Goal: Task Accomplishment & Management: Manage account settings

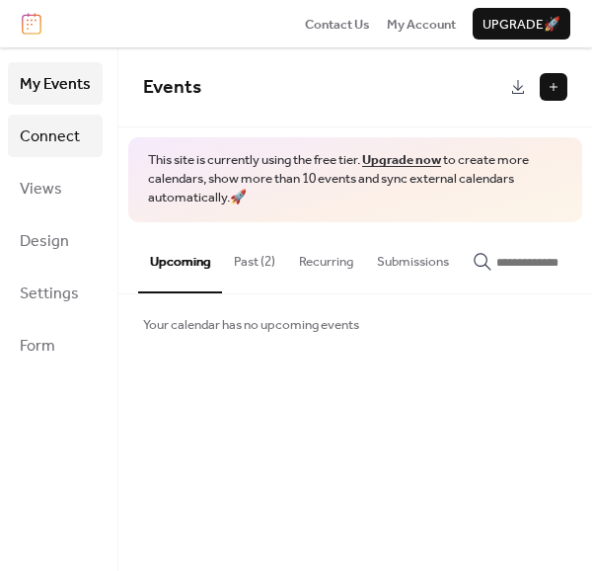
click at [41, 129] on span "Connect" at bounding box center [50, 136] width 60 height 31
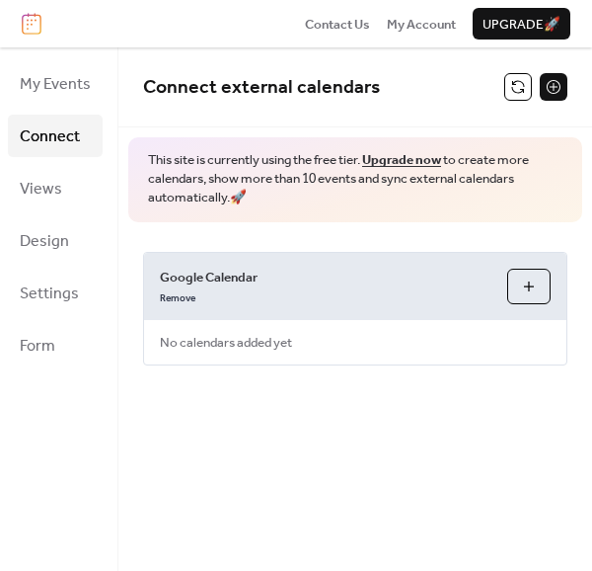
click at [258, 276] on span "Google Calendar" at bounding box center [326, 277] width 332 height 20
click at [215, 279] on span "Google Calendar" at bounding box center [326, 277] width 332 height 20
click at [240, 350] on span "No calendars added yet" at bounding box center [226, 342] width 164 height 43
click at [309, 353] on div "Google Calendar Remove Choose Calendars No calendars added yet" at bounding box center [355, 309] width 424 height 114
click at [274, 346] on span "No calendars added yet" at bounding box center [226, 342] width 164 height 43
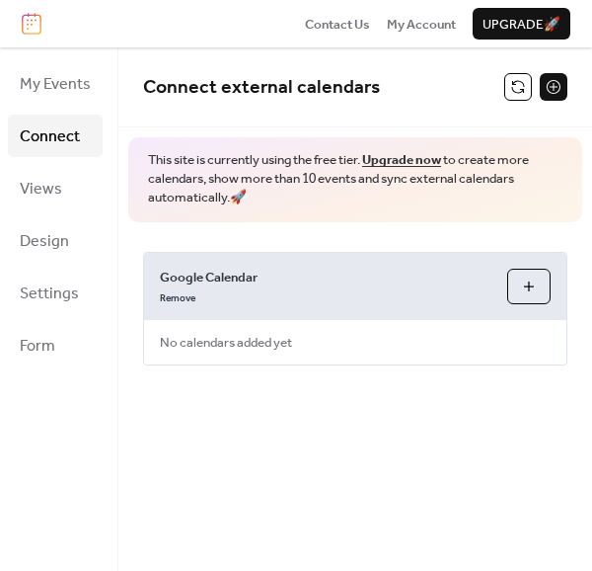
click at [242, 276] on span "Google Calendar" at bounding box center [326, 277] width 332 height 20
click at [240, 346] on span "No calendars added yet" at bounding box center [226, 342] width 164 height 43
click at [247, 343] on span "No calendars added yet" at bounding box center [226, 342] width 164 height 43
click at [530, 281] on button "Choose Calendars" at bounding box center [528, 286] width 43 height 36
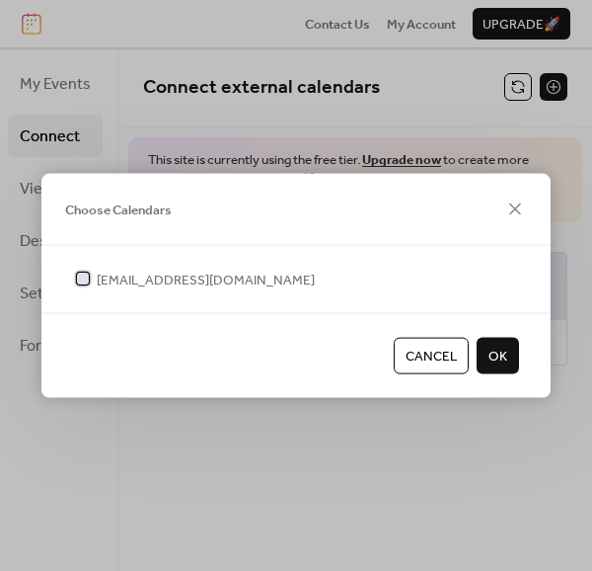
click at [205, 285] on span "sfnicolaemontreal@gmail.com" at bounding box center [206, 280] width 218 height 20
click at [495, 361] on span "OK" at bounding box center [498, 356] width 19 height 20
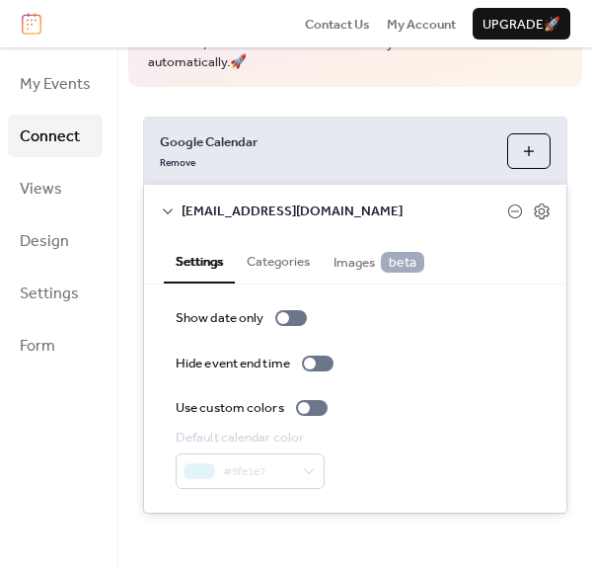
scroll to position [136, 0]
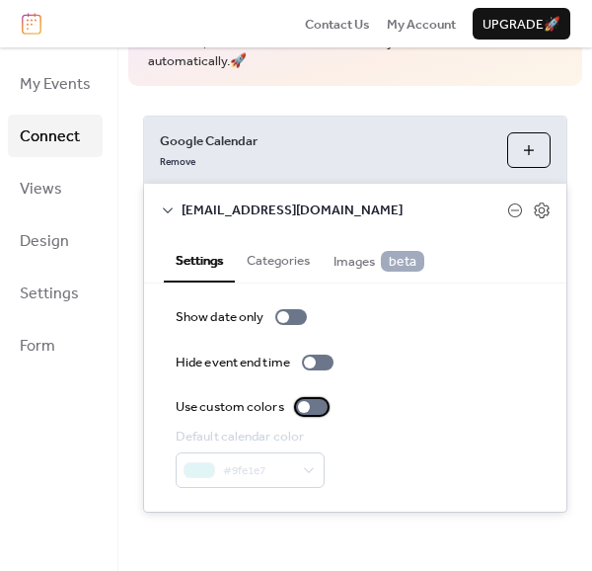
click at [304, 407] on div at bounding box center [304, 407] width 12 height 12
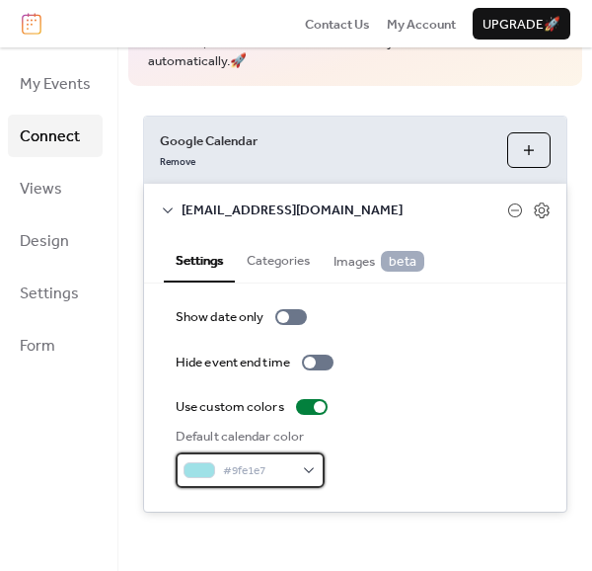
click at [311, 467] on div "#9fe1e7" at bounding box center [250, 470] width 149 height 36
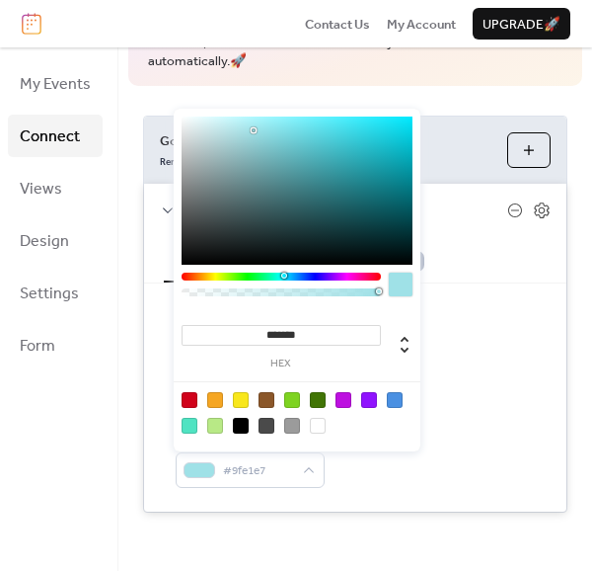
click at [190, 397] on div at bounding box center [190, 400] width 16 height 16
type input "*******"
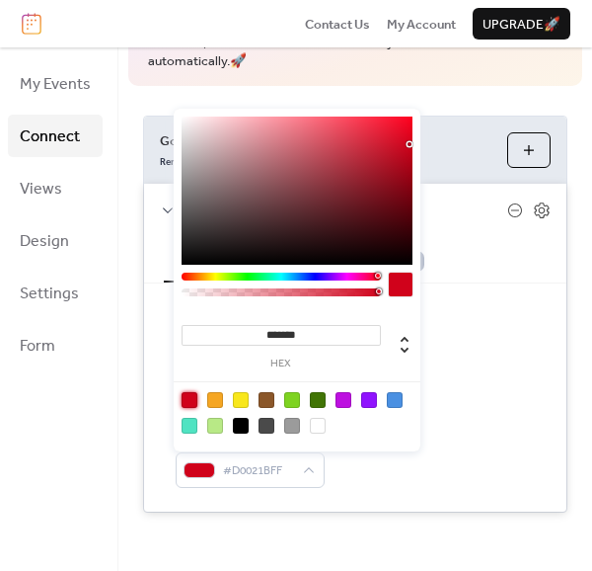
click at [501, 346] on div "Show date only Hide event end time Use custom colors Default calendar color #D0…" at bounding box center [355, 397] width 359 height 181
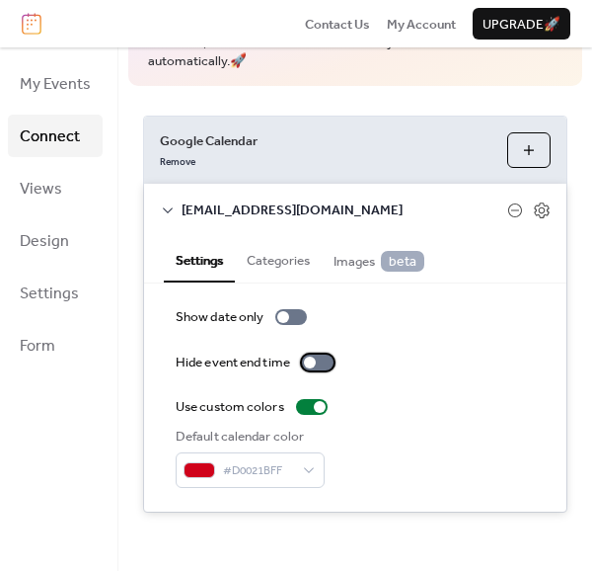
click at [322, 362] on div at bounding box center [318, 362] width 32 height 16
click at [322, 362] on div at bounding box center [326, 362] width 12 height 12
click at [294, 315] on div at bounding box center [291, 317] width 32 height 16
click at [294, 317] on div at bounding box center [299, 317] width 12 height 12
click at [322, 360] on div at bounding box center [318, 362] width 32 height 16
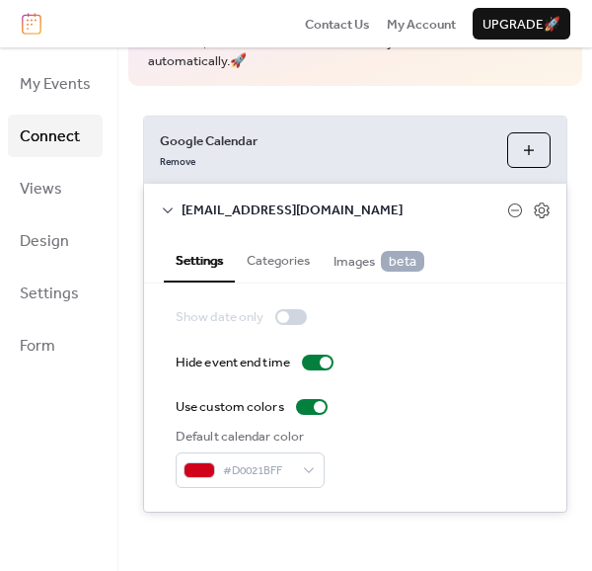
click at [286, 258] on button "Categories" at bounding box center [278, 258] width 87 height 44
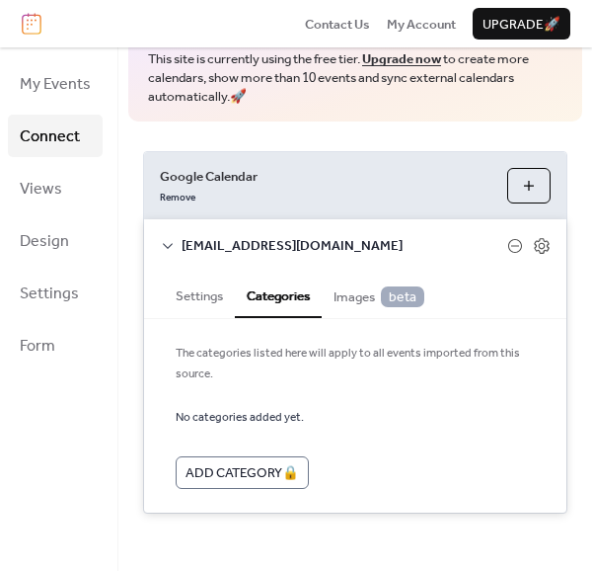
click at [359, 295] on span "Images beta" at bounding box center [379, 296] width 91 height 21
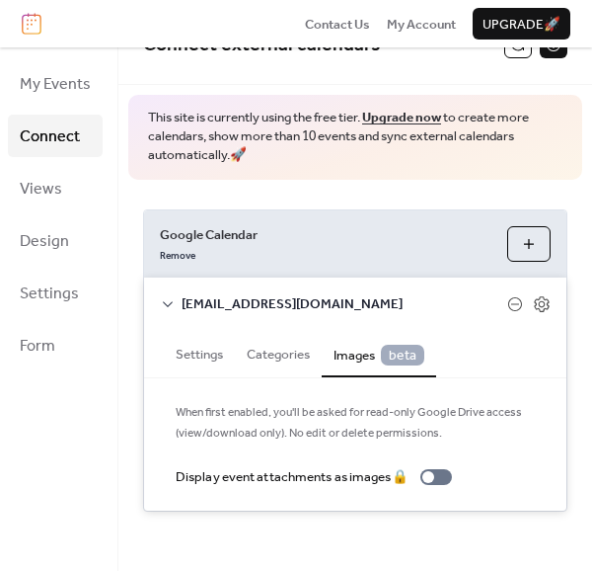
scroll to position [42, 0]
click at [204, 344] on button "Settings" at bounding box center [199, 352] width 71 height 44
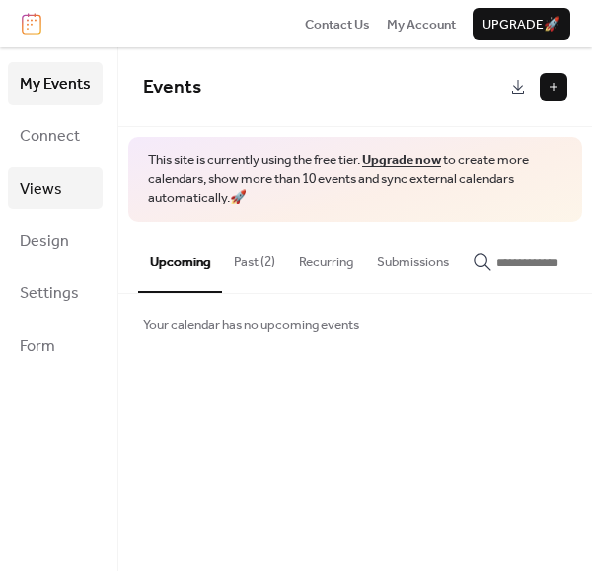
click at [41, 185] on span "Views" at bounding box center [41, 189] width 42 height 31
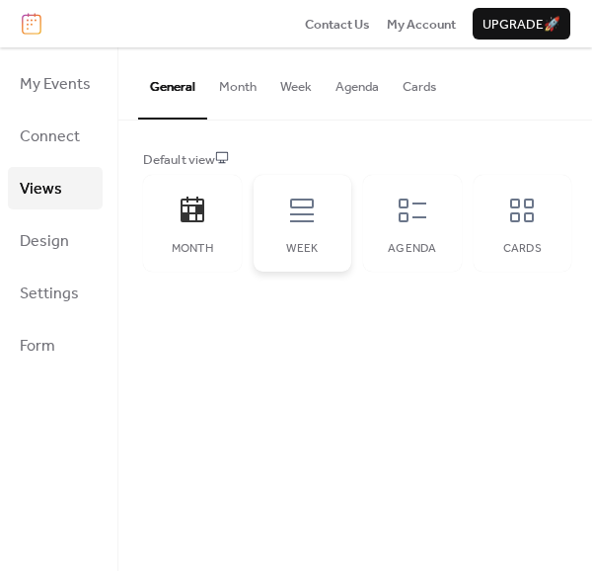
click at [297, 209] on icon at bounding box center [302, 210] width 32 height 32
click at [407, 214] on icon at bounding box center [413, 210] width 32 height 32
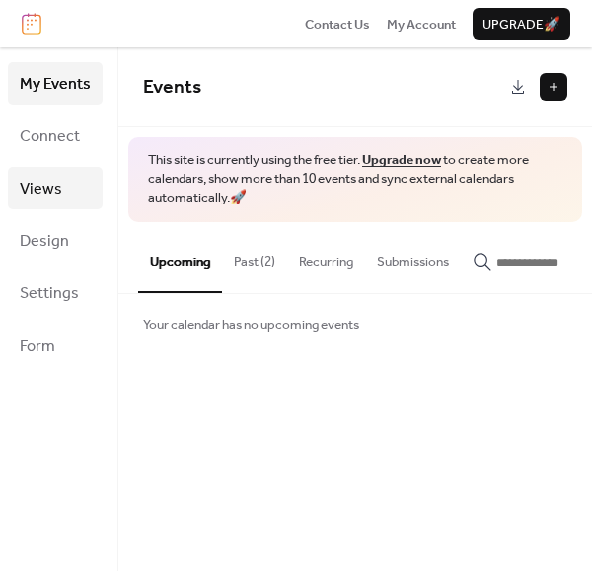
click at [63, 180] on link "Views" at bounding box center [55, 188] width 95 height 42
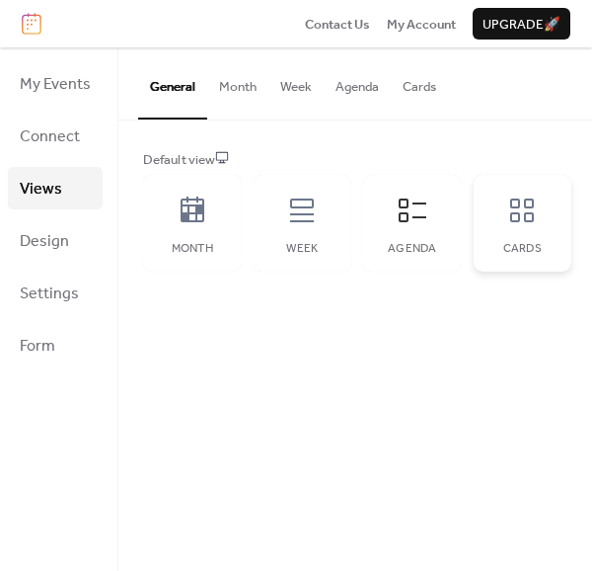
click at [518, 210] on icon at bounding box center [522, 210] width 32 height 32
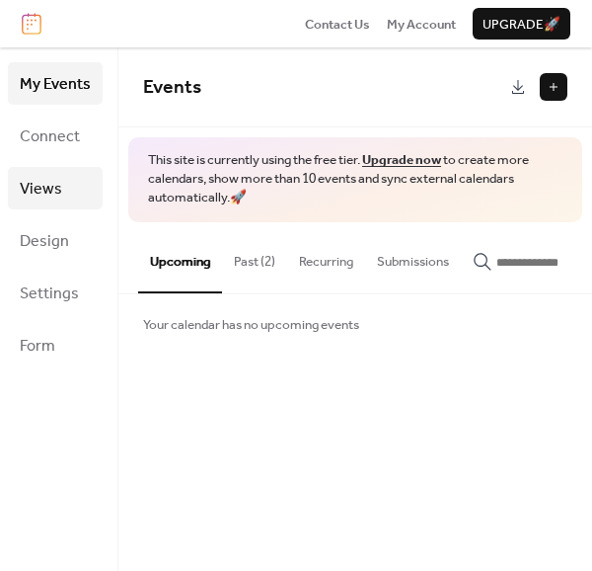
click at [49, 188] on span "Views" at bounding box center [41, 189] width 42 height 31
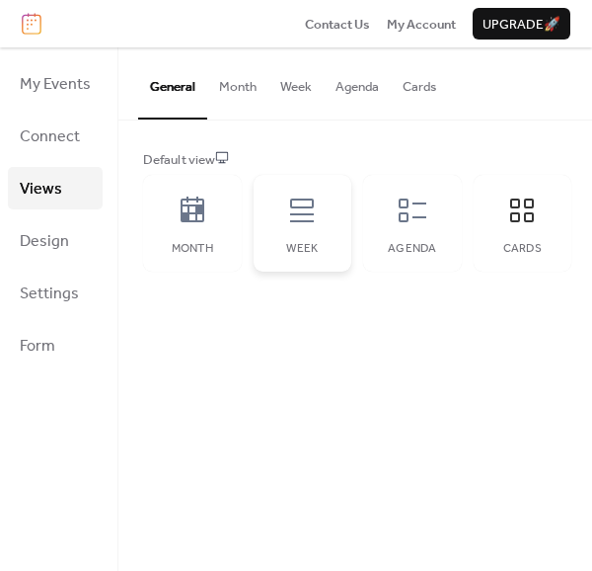
click at [308, 218] on icon at bounding box center [302, 210] width 32 height 32
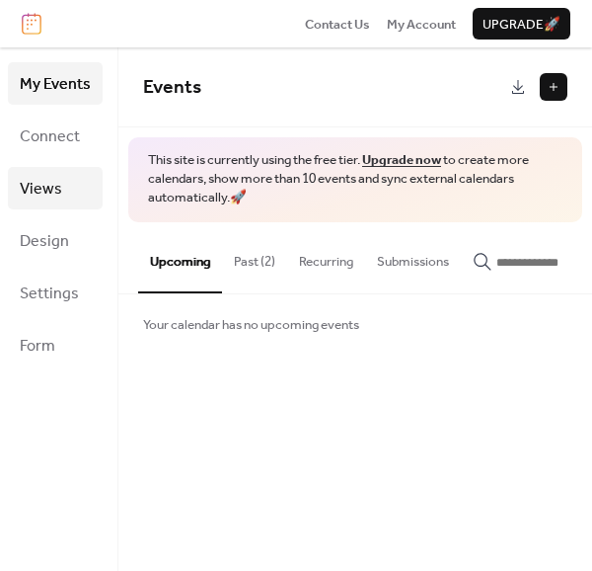
click at [51, 187] on span "Views" at bounding box center [41, 189] width 42 height 31
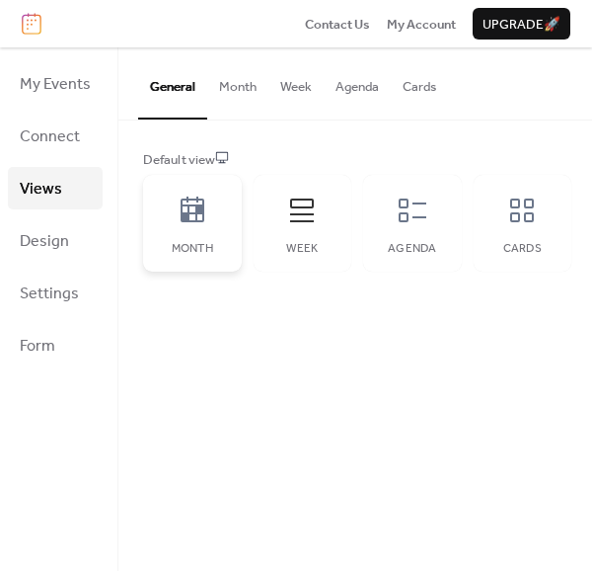
click at [204, 204] on icon at bounding box center [193, 210] width 32 height 32
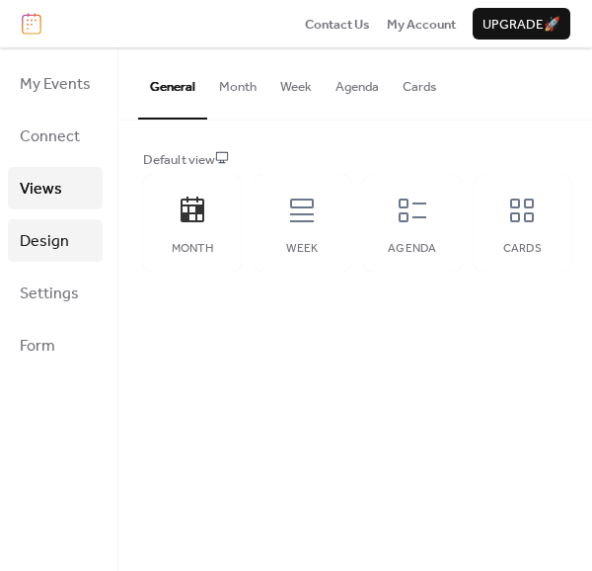
click at [67, 231] on span "Design" at bounding box center [44, 241] width 49 height 31
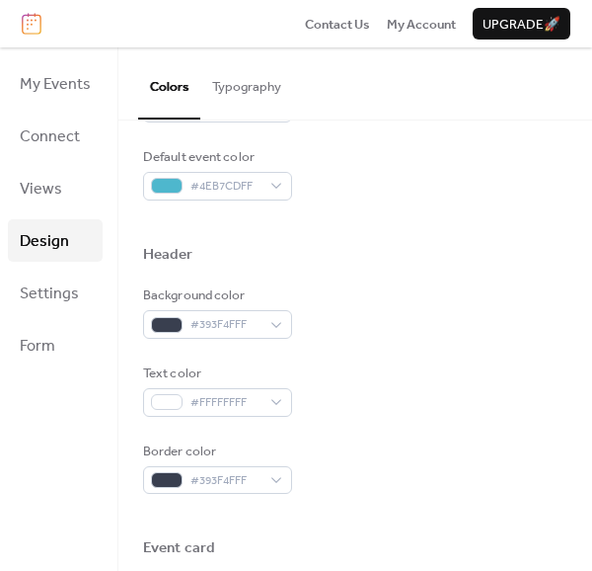
scroll to position [592, 0]
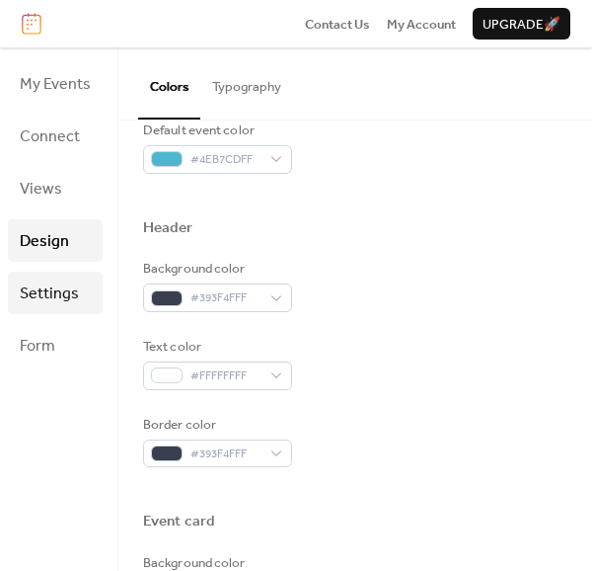
click at [54, 281] on span "Settings" at bounding box center [49, 293] width 59 height 31
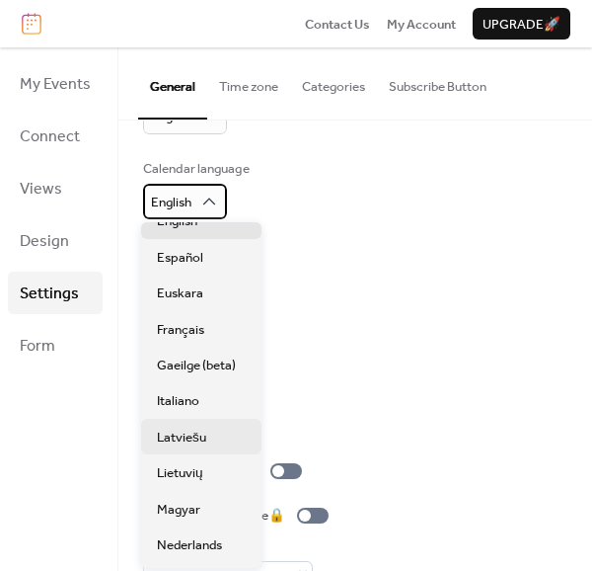
scroll to position [197, 0]
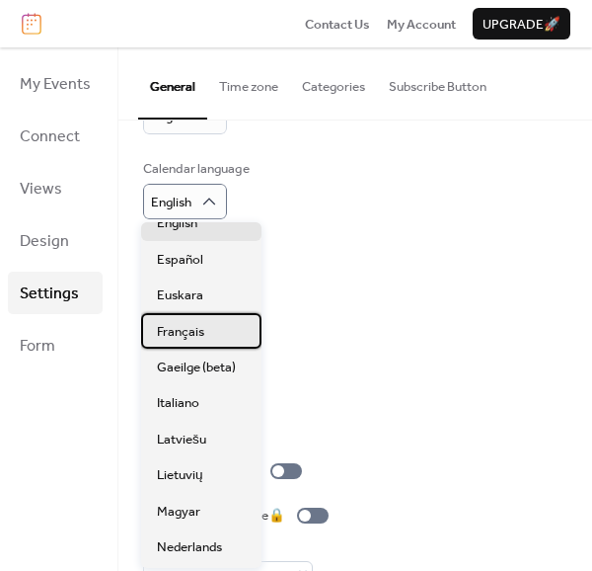
click at [189, 331] on span "Français" at bounding box center [180, 332] width 47 height 20
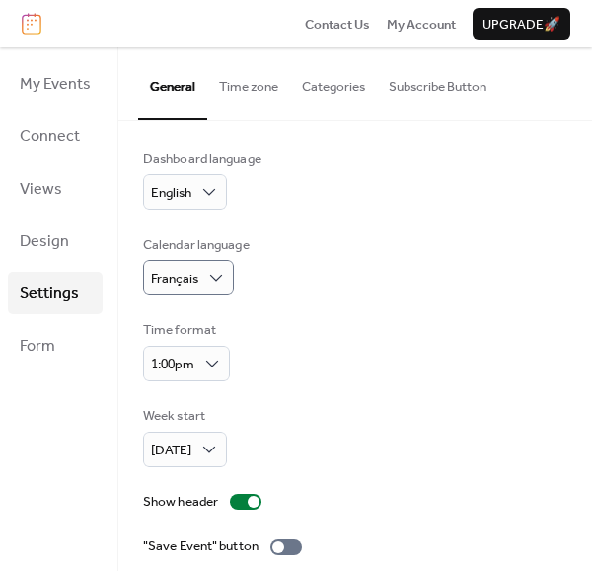
scroll to position [0, 0]
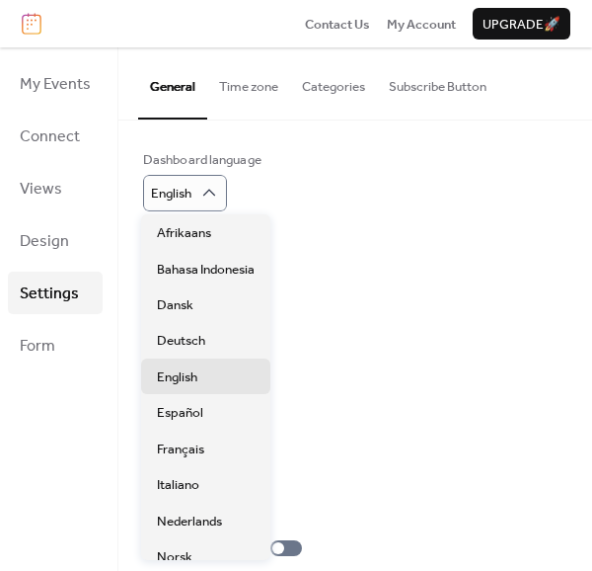
click at [345, 286] on div "Calendar language Français" at bounding box center [355, 266] width 424 height 61
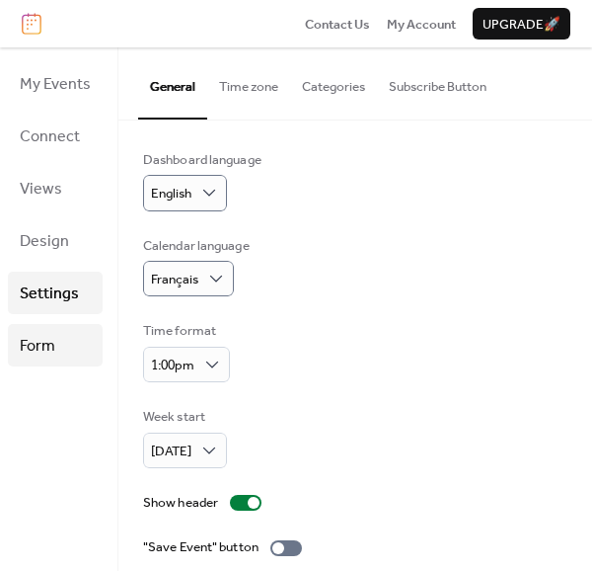
click at [34, 341] on span "Form" at bounding box center [38, 346] width 36 height 31
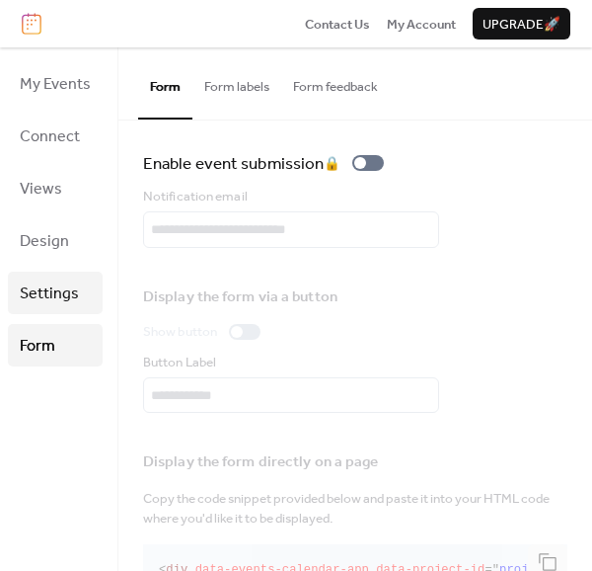
click at [45, 301] on span "Settings" at bounding box center [49, 293] width 59 height 31
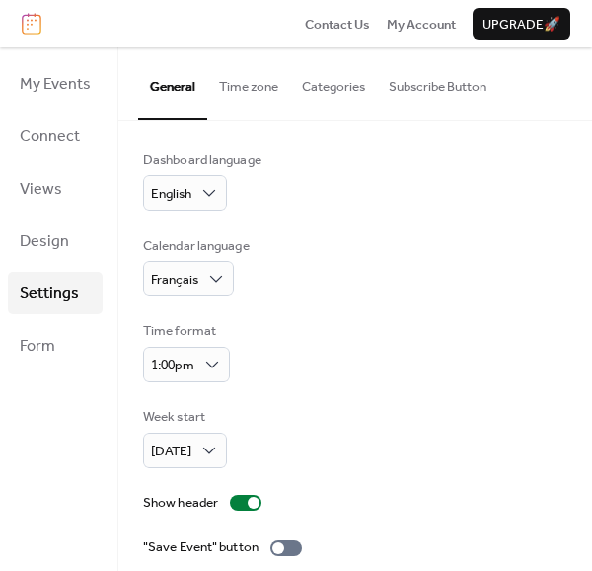
click at [280, 358] on div "Time format 1:00pm" at bounding box center [355, 351] width 424 height 61
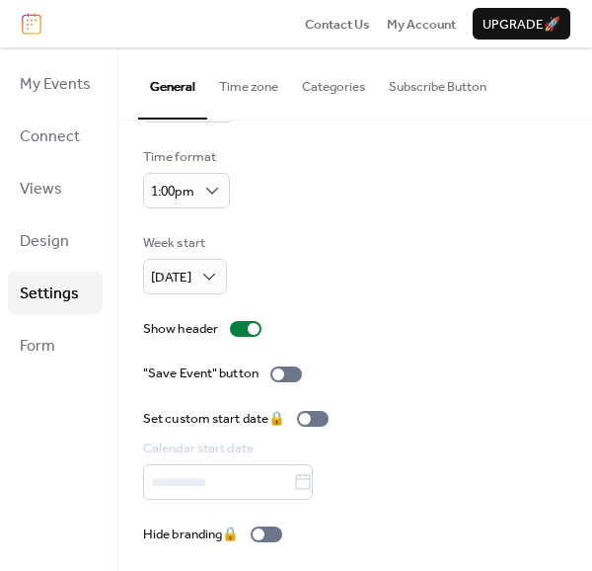
scroll to position [176, 0]
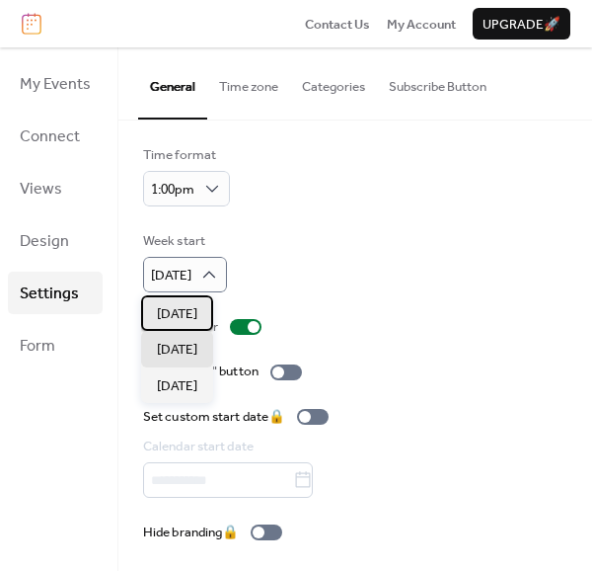
click at [190, 313] on span "Sunday" at bounding box center [177, 314] width 40 height 20
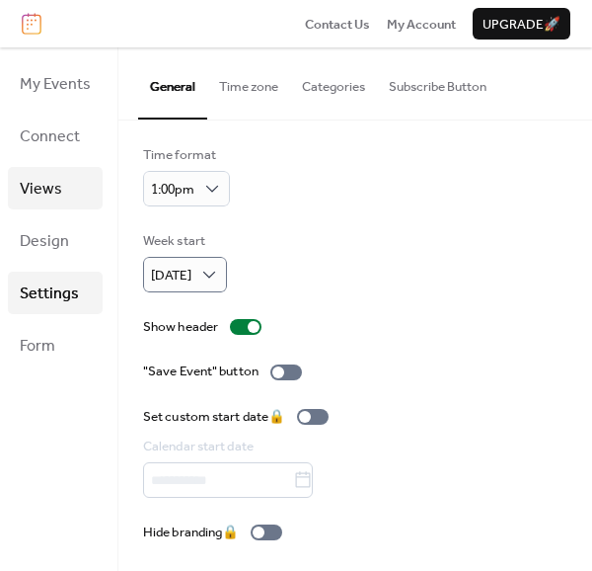
click at [51, 195] on span "Views" at bounding box center [41, 189] width 42 height 31
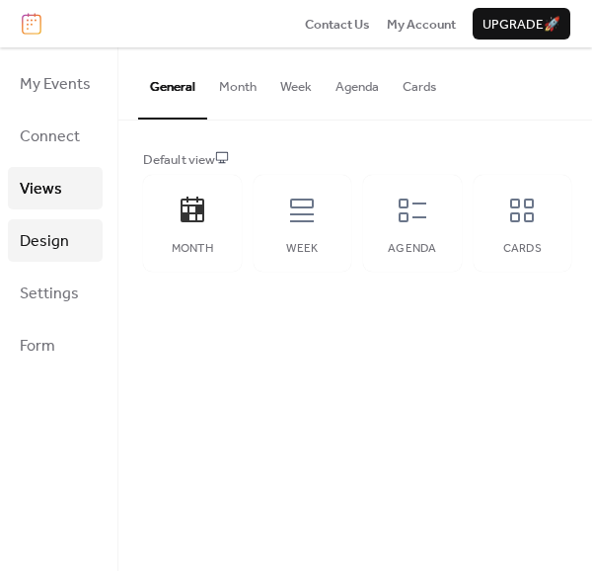
click at [50, 228] on span "Design" at bounding box center [44, 241] width 49 height 31
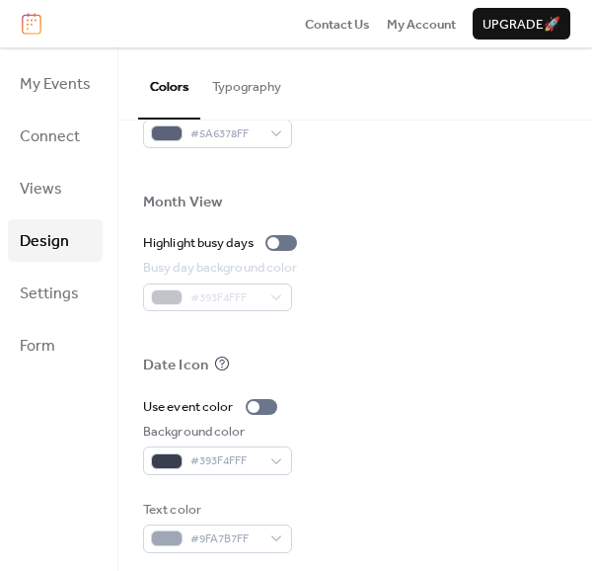
scroll to position [1060, 0]
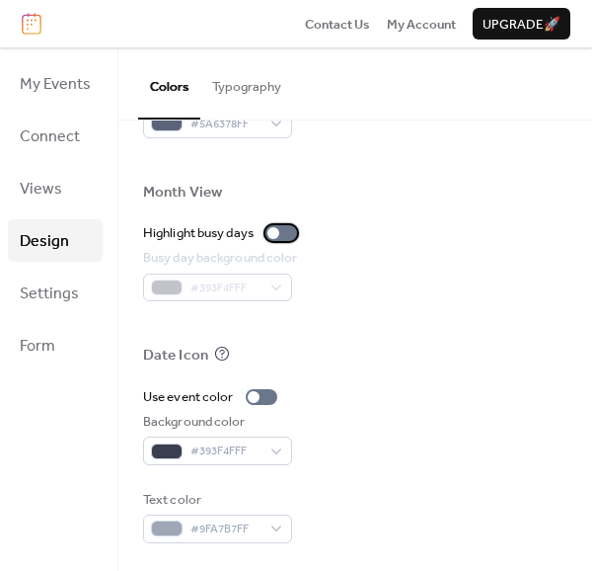
click at [277, 234] on div at bounding box center [273, 233] width 12 height 12
